Goal: Check status

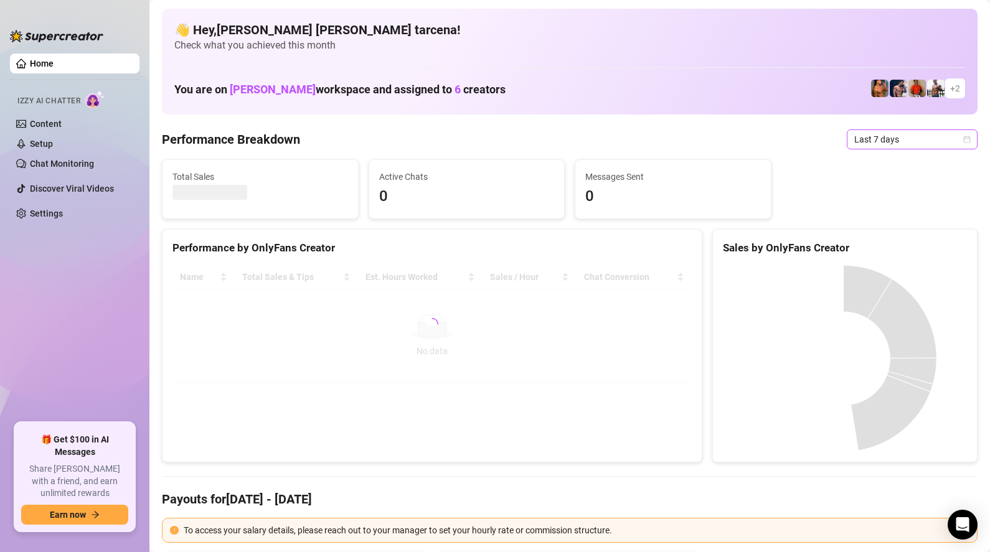
click at [891, 147] on span "Last 7 days" at bounding box center [913, 139] width 116 height 19
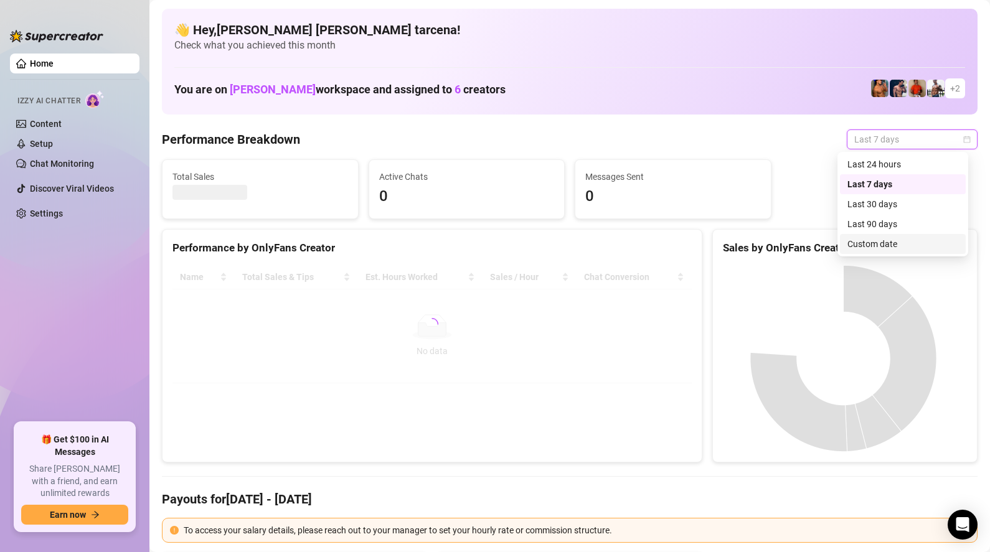
click at [874, 243] on div "Custom date" at bounding box center [903, 244] width 111 height 14
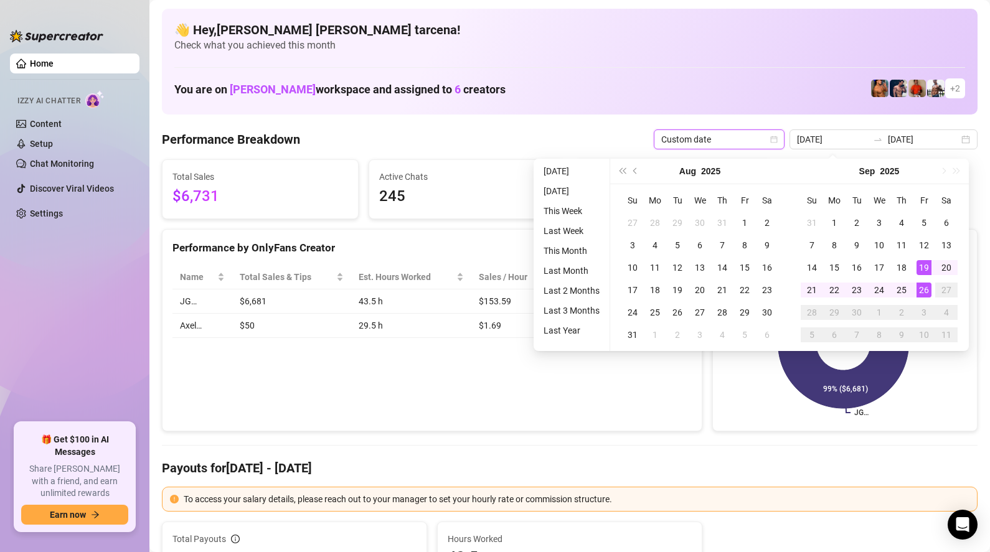
type input "[DATE]"
click at [922, 290] on div "26" at bounding box center [924, 290] width 15 height 15
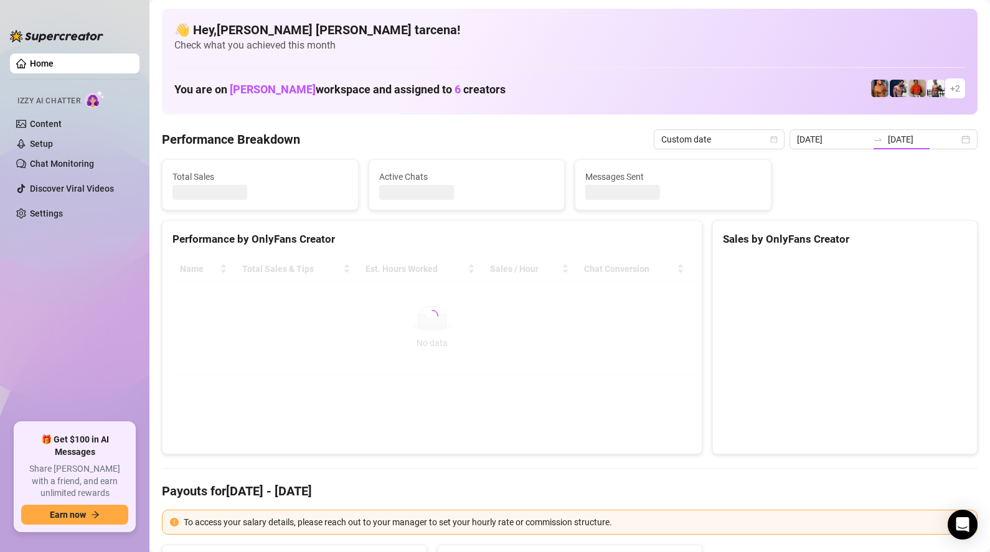
type input "[DATE]"
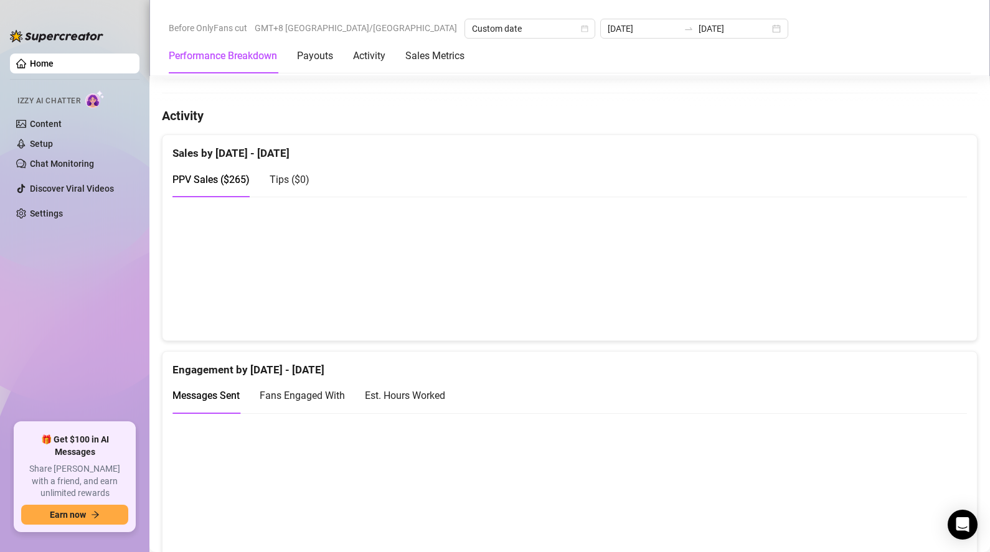
scroll to position [206, 0]
